Goal: Transaction & Acquisition: Purchase product/service

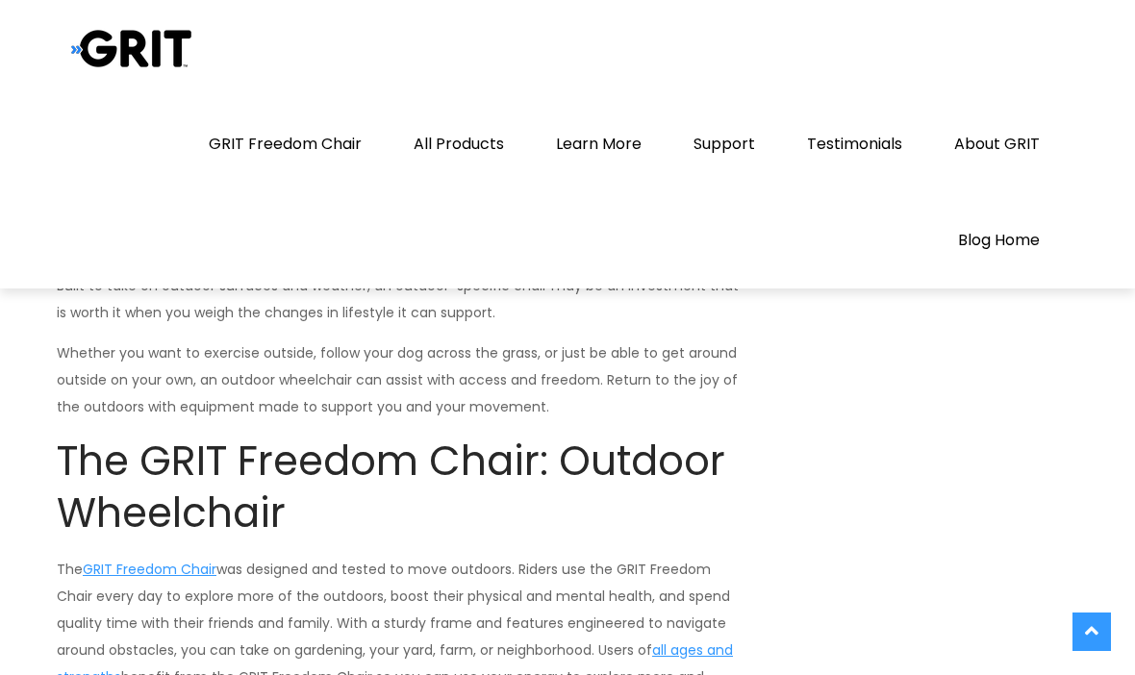
scroll to position [3272, 0]
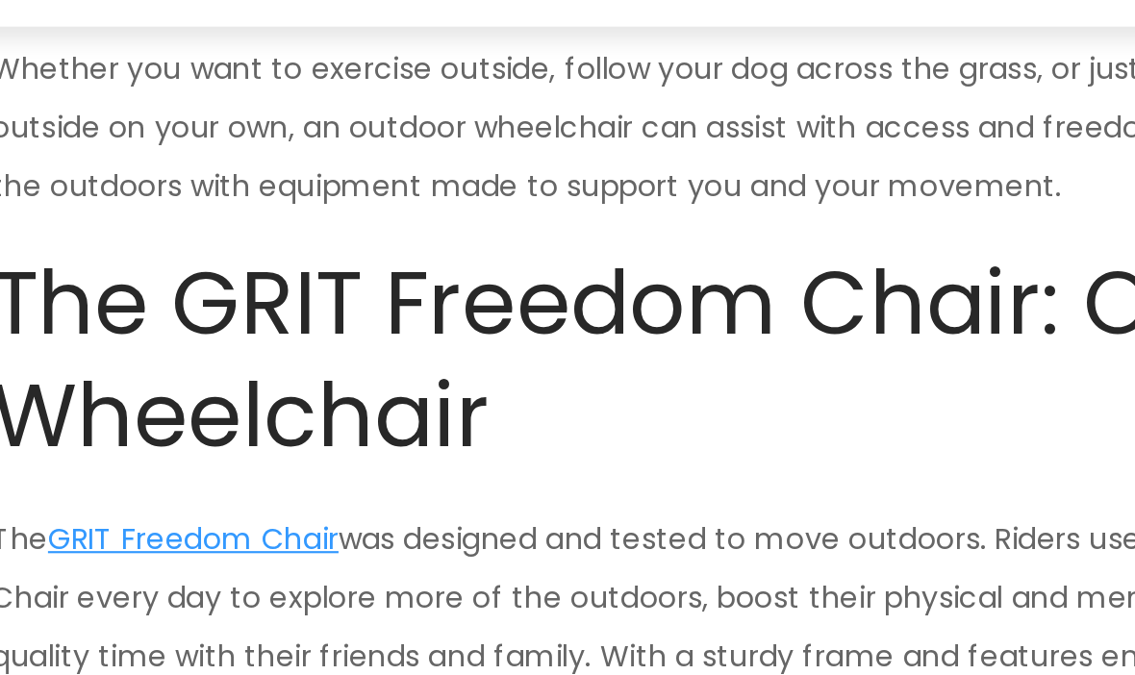
click at [135, 515] on link "GRIT Freedom Chair" at bounding box center [150, 524] width 134 height 19
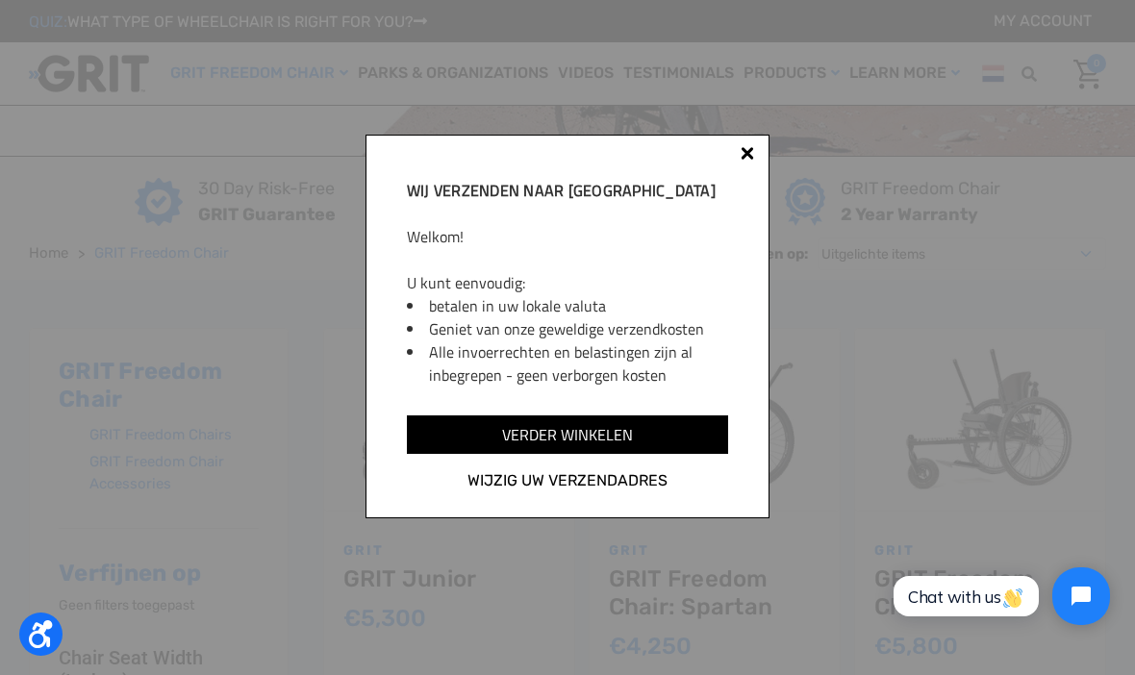
click at [745, 161] on div at bounding box center [747, 156] width 15 height 15
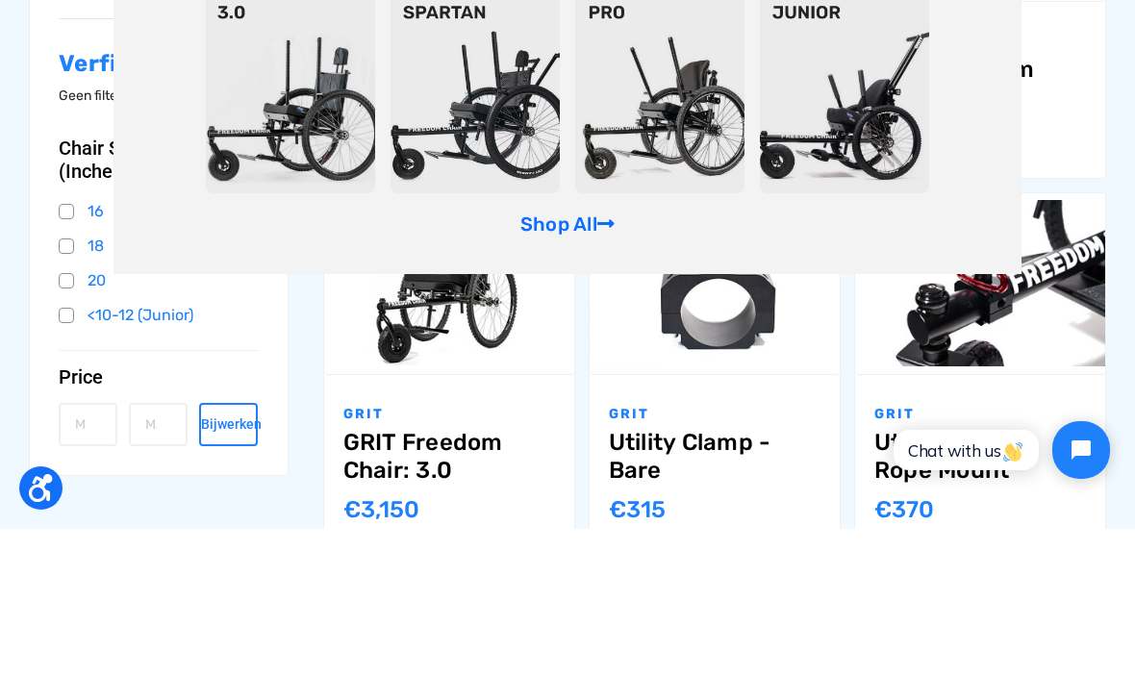
scroll to position [543, 0]
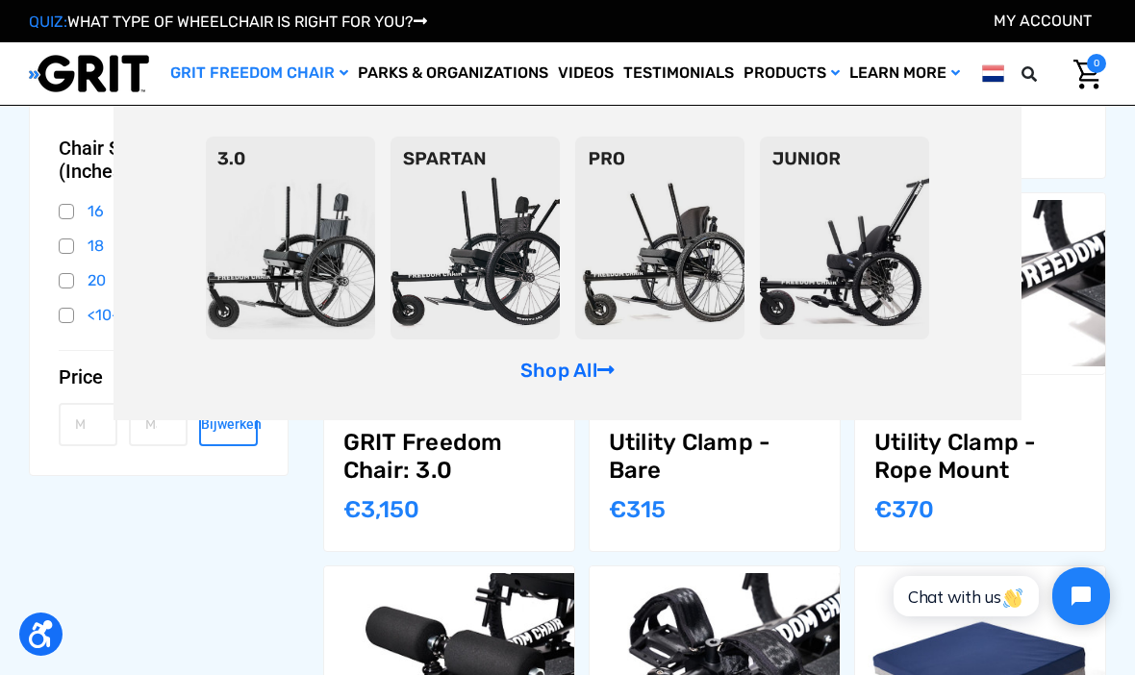
click at [594, 382] on link "Shop All" at bounding box center [568, 370] width 94 height 23
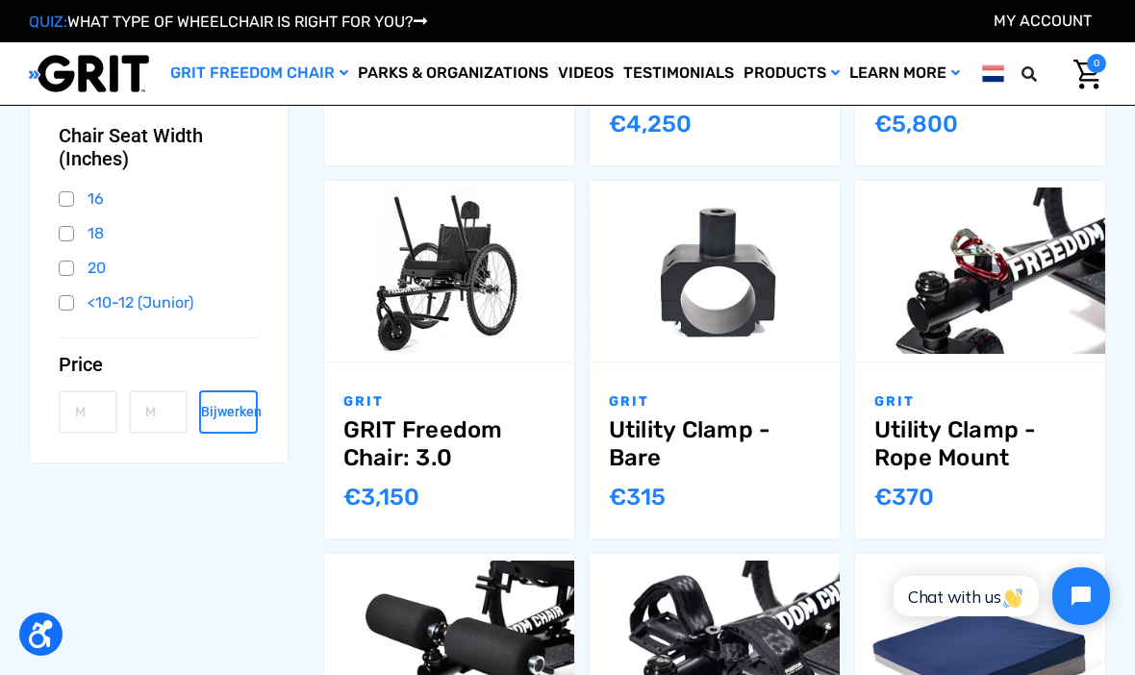
scroll to position [587, 0]
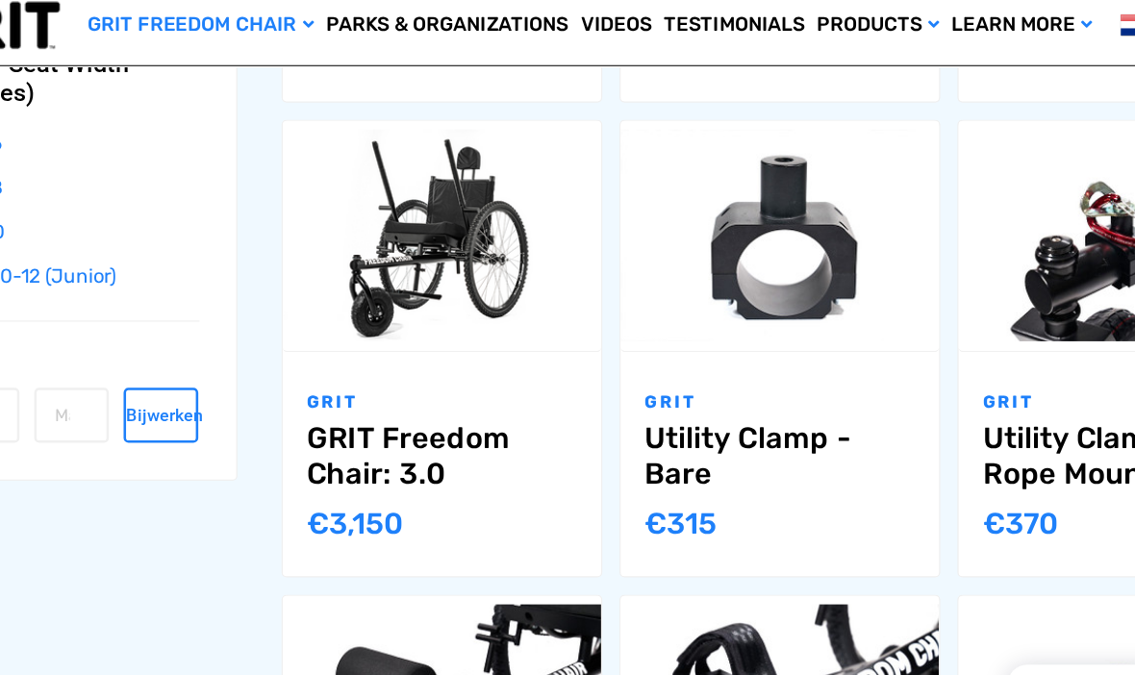
click at [380, 385] on link "GRIT Freedom Chair: 3.0" at bounding box center [449, 413] width 212 height 56
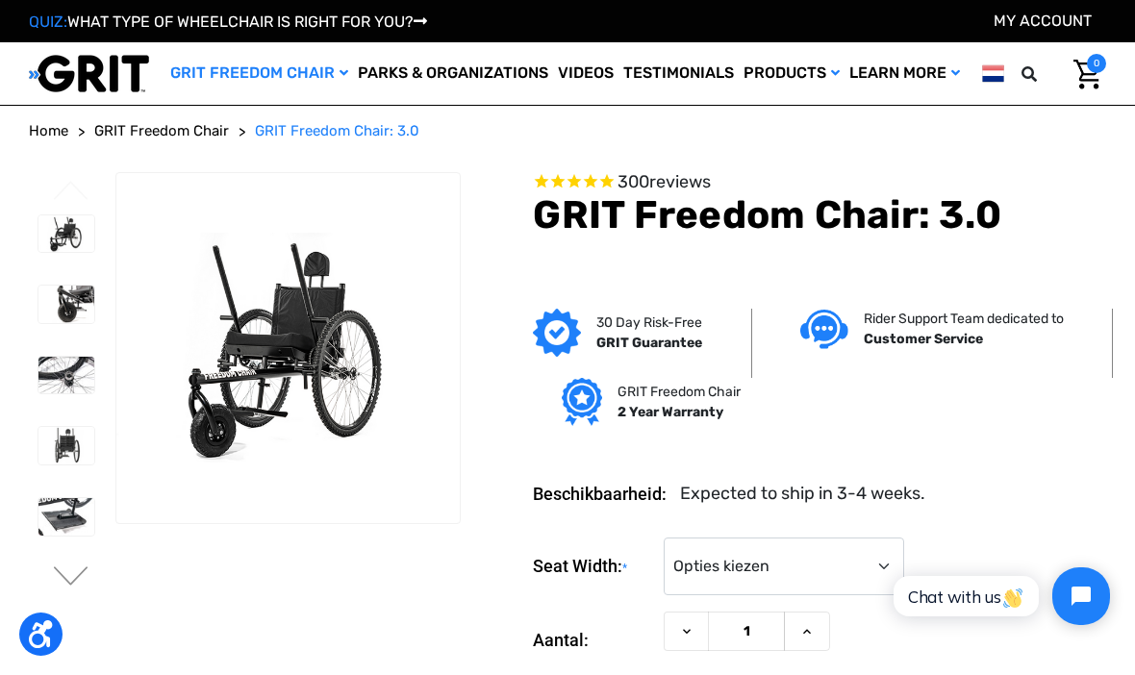
click at [42, 323] on img at bounding box center [66, 305] width 56 height 38
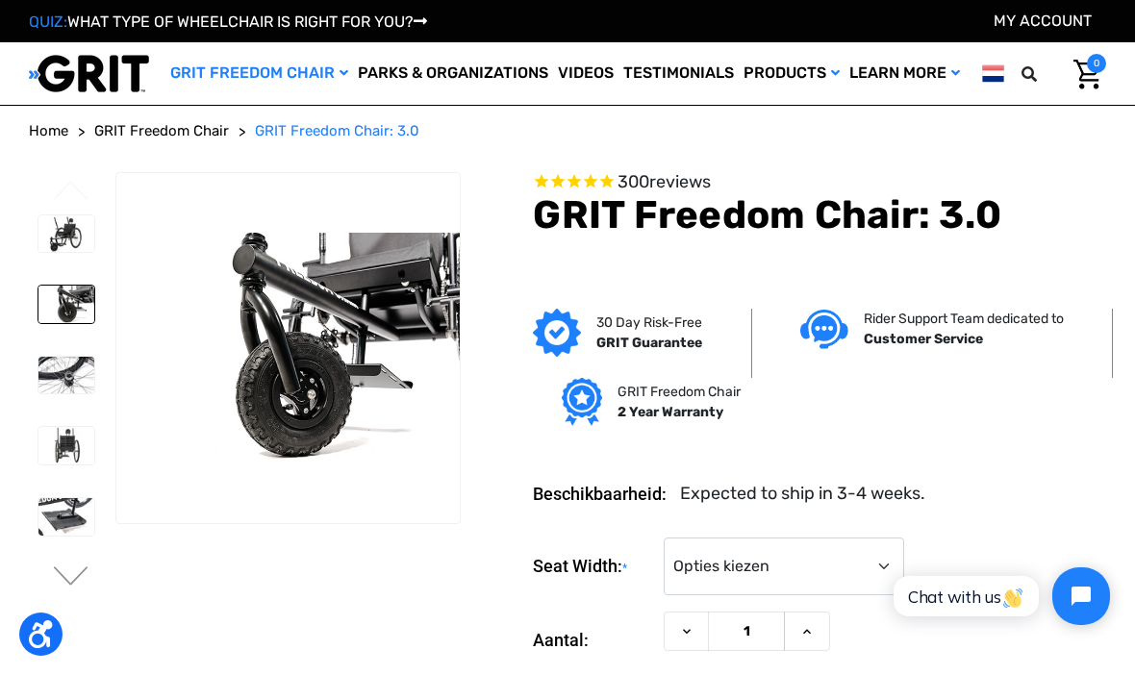
click at [63, 394] on img at bounding box center [66, 376] width 56 height 38
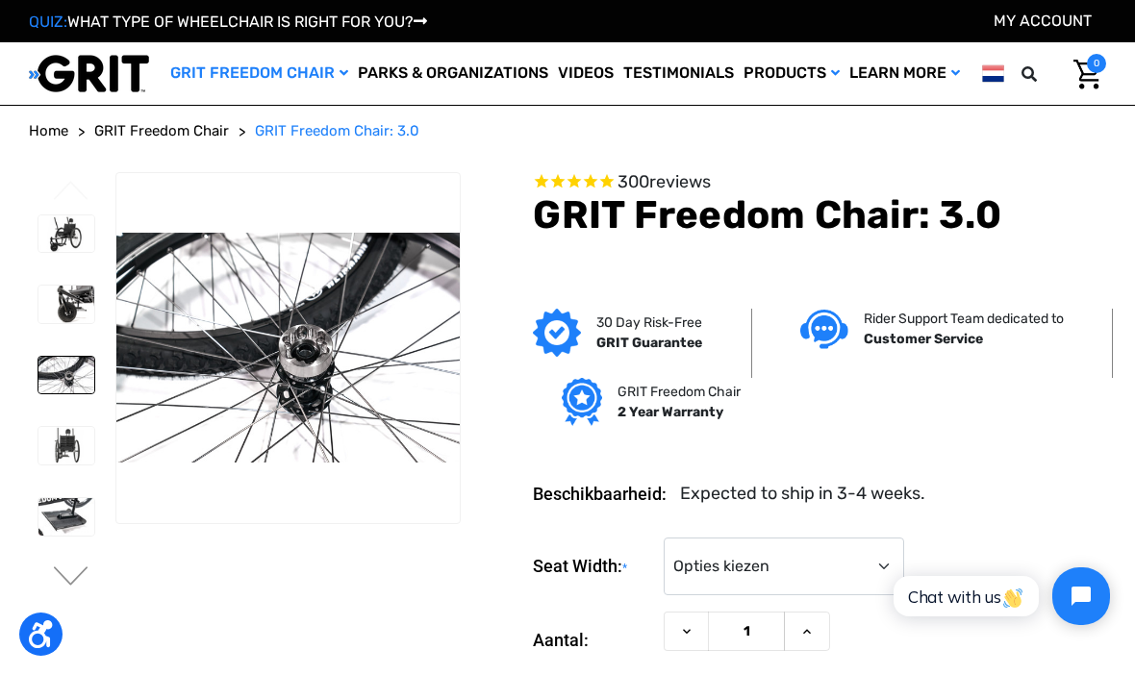
click at [63, 465] on img at bounding box center [66, 446] width 56 height 38
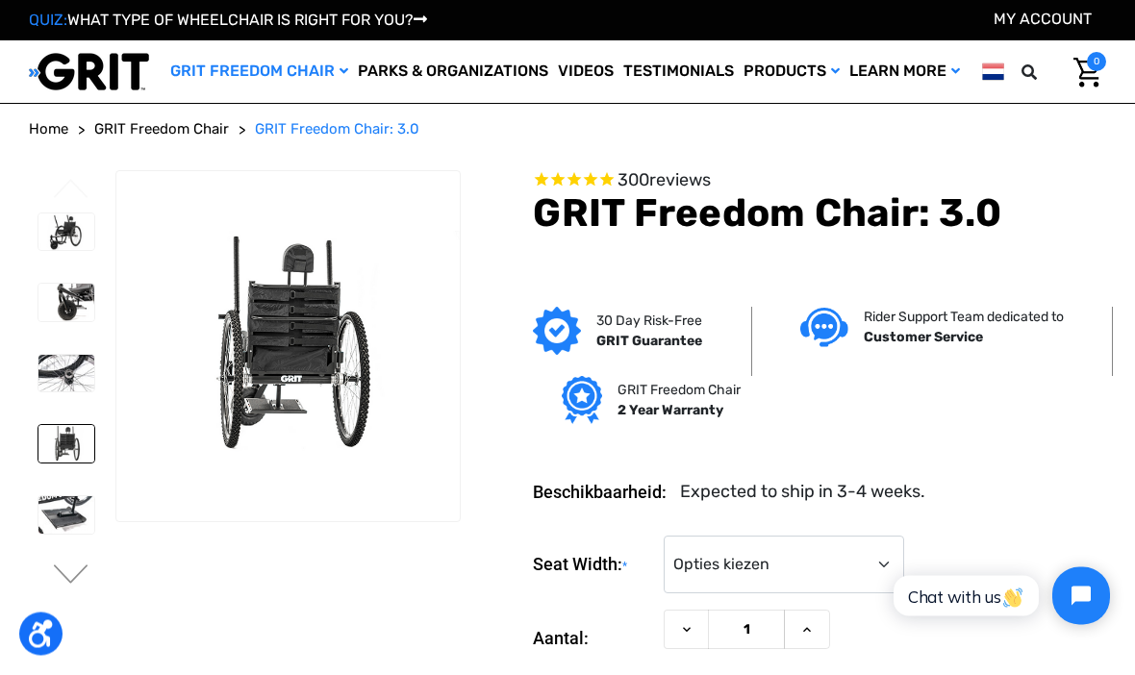
scroll to position [2, 0]
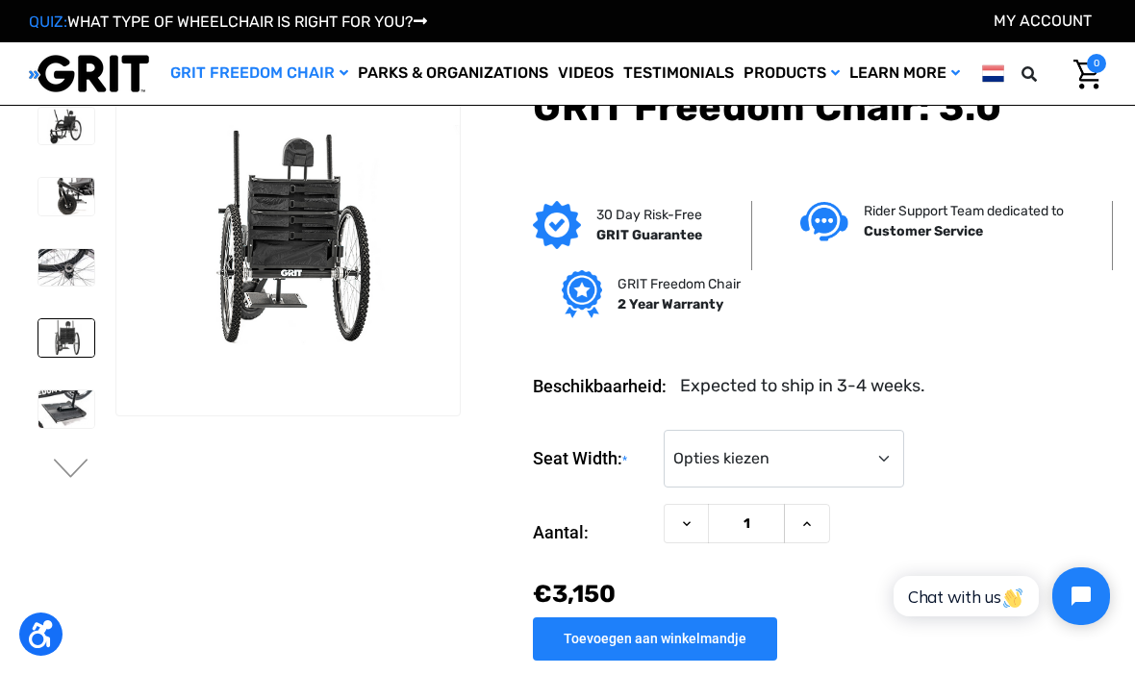
click at [41, 580] on section "Previous Next" at bounding box center [244, 351] width 445 height 574
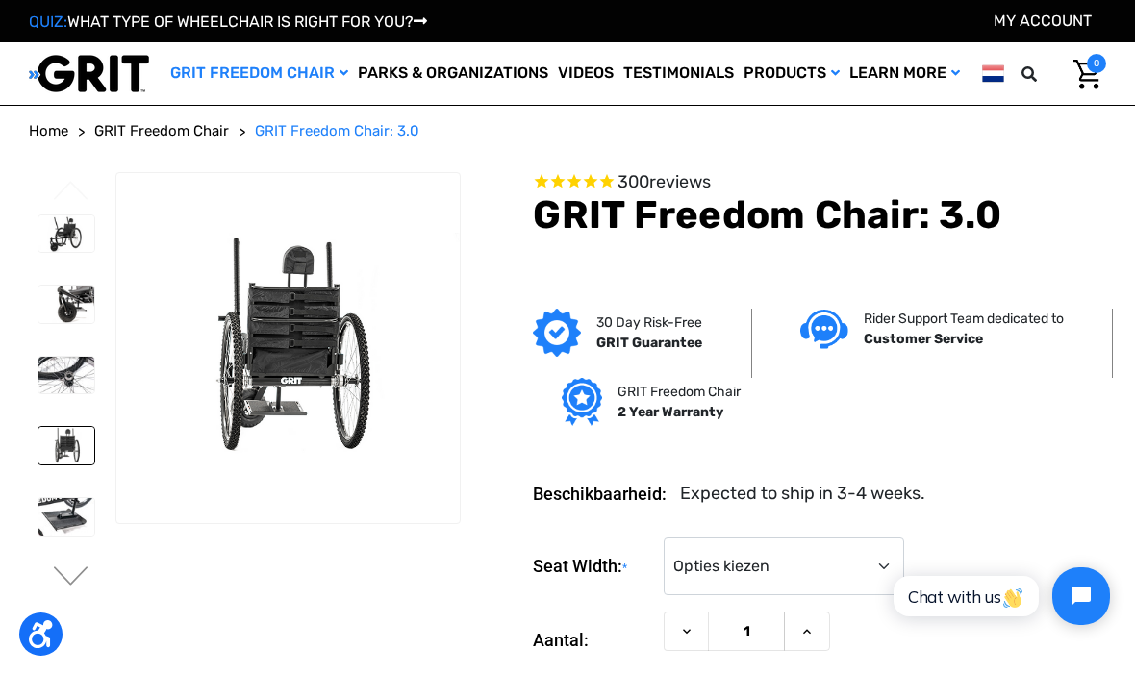
click at [51, 536] on img at bounding box center [66, 517] width 56 height 38
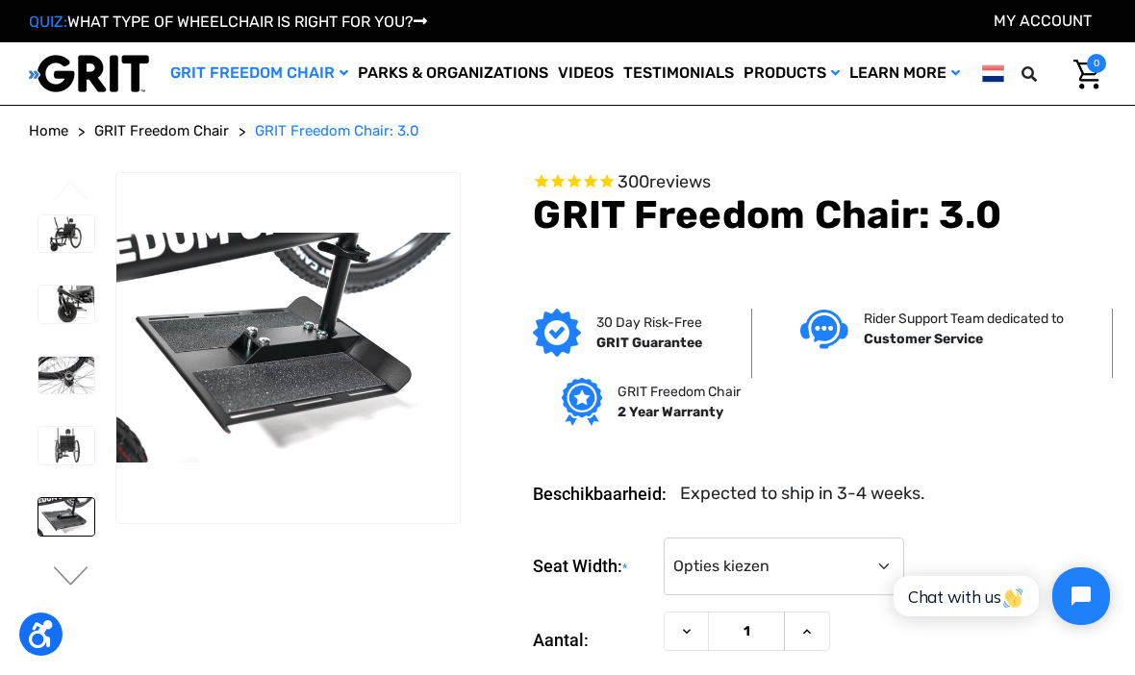
click at [45, 253] on img at bounding box center [66, 235] width 56 height 38
